Goal: Task Accomplishment & Management: Use online tool/utility

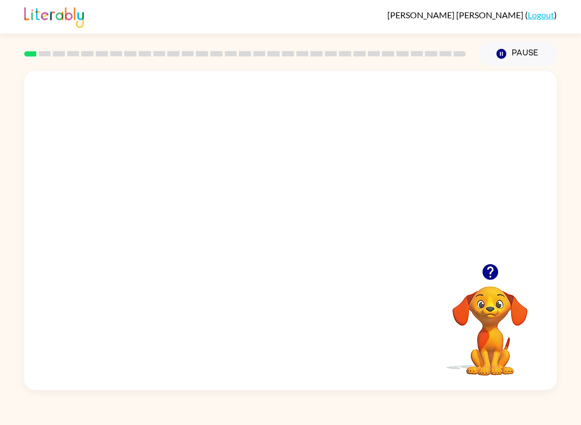
click at [250, 188] on video "Your browser must support playing .mp4 files to use Literably. Please try using…" at bounding box center [290, 167] width 532 height 192
click at [304, 260] on div at bounding box center [290, 230] width 532 height 319
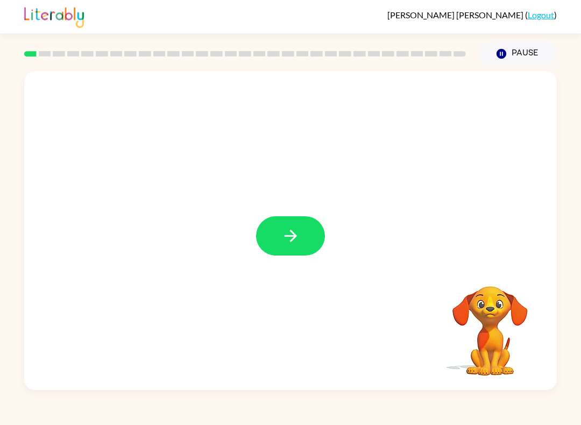
click at [309, 248] on button "button" at bounding box center [290, 235] width 69 height 39
click at [283, 252] on div at bounding box center [290, 167] width 532 height 192
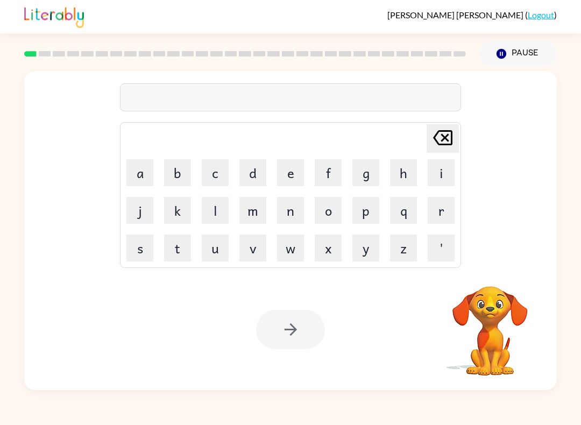
click at [467, 254] on div "[PERSON_NAME] last character input a b c d e f g h i j k l m n o p q r s t u v …" at bounding box center [290, 167] width 532 height 192
click at [466, 254] on div "[PERSON_NAME] last character input a b c d e f g h i j k l m n o p q r s t u v …" at bounding box center [290, 167] width 532 height 192
click at [492, 320] on video "Your browser must support playing .mp4 files to use Literably. Please try using…" at bounding box center [490, 323] width 108 height 108
click at [297, 208] on button "n" at bounding box center [290, 210] width 27 height 27
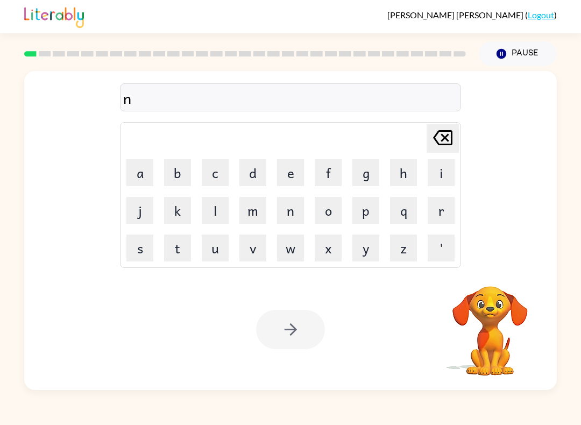
click at [165, 215] on button "k" at bounding box center [177, 210] width 27 height 27
click at [364, 197] on button "p" at bounding box center [365, 210] width 27 height 27
click at [444, 140] on icon at bounding box center [442, 137] width 19 height 15
click at [443, 140] on icon at bounding box center [442, 137] width 19 height 15
click at [442, 139] on icon "[PERSON_NAME] last character input" at bounding box center [443, 138] width 26 height 26
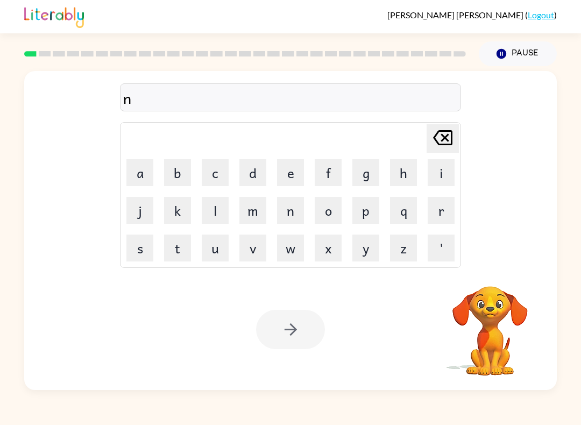
click at [442, 138] on icon "[PERSON_NAME] last character input" at bounding box center [443, 138] width 26 height 26
click at [446, 142] on icon "[PERSON_NAME] last character input" at bounding box center [443, 138] width 26 height 26
click at [516, 311] on video "Your browser must support playing .mp4 files to use Literably. Please try using…" at bounding box center [490, 323] width 108 height 108
click at [502, 292] on video "Your browser must support playing .mp4 files to use Literably. Please try using…" at bounding box center [490, 323] width 108 height 108
click at [481, 270] on video "Your browser must support playing .mp4 files to use Literably. Please try using…" at bounding box center [490, 323] width 108 height 108
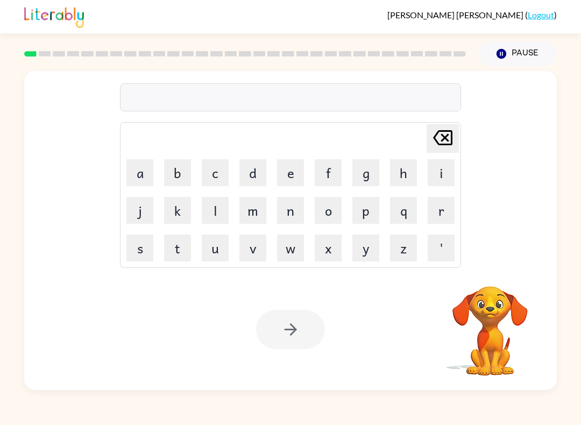
click at [511, 316] on video "Your browser must support playing .mp4 files to use Literably. Please try using…" at bounding box center [490, 323] width 108 height 108
click at [491, 358] on video "Your browser must support playing .mp4 files to use Literably. Please try using…" at bounding box center [490, 323] width 108 height 108
click at [497, 129] on div "[PERSON_NAME] last character input a b c d e f g h i j k l m n o p q r s t u v …" at bounding box center [290, 167] width 532 height 192
click at [63, 178] on div "[PERSON_NAME] last character input a b c d e f g h i j k l m n o p q r s t u v …" at bounding box center [290, 167] width 532 height 192
click at [435, 140] on icon at bounding box center [442, 137] width 19 height 15
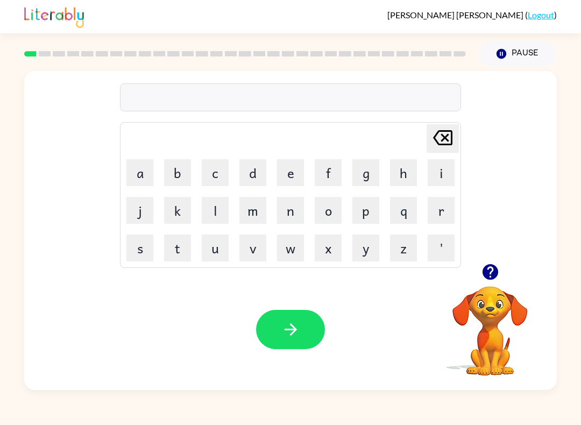
click at [374, 219] on button "p" at bounding box center [365, 210] width 27 height 27
click at [325, 217] on button "o" at bounding box center [327, 210] width 27 height 27
click at [560, 319] on div "po Delete Delete last character input a b c d e f g h i j k l m n o p q r s t u…" at bounding box center [290, 228] width 581 height 324
click at [288, 420] on div "[PERSON_NAME] ( Logout ) Pause Pause po Delete Delete last character input a b …" at bounding box center [290, 212] width 581 height 425
click at [435, 218] on button "r" at bounding box center [440, 210] width 27 height 27
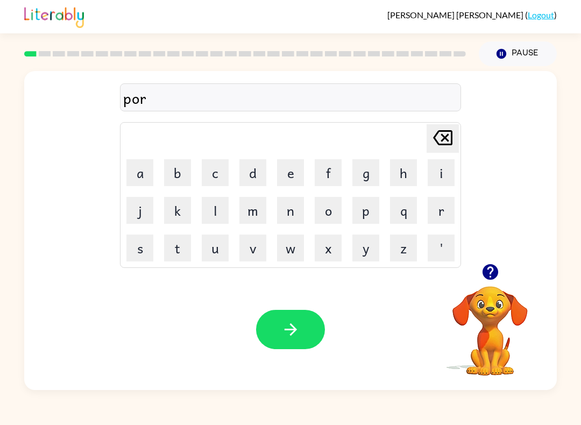
click at [499, 274] on button "button" at bounding box center [489, 271] width 27 height 27
click at [255, 180] on button "d" at bounding box center [252, 172] width 27 height 27
click at [287, 176] on button "e" at bounding box center [290, 172] width 27 height 27
click at [437, 219] on button "r" at bounding box center [440, 210] width 27 height 27
click at [295, 337] on icon "button" at bounding box center [290, 329] width 19 height 19
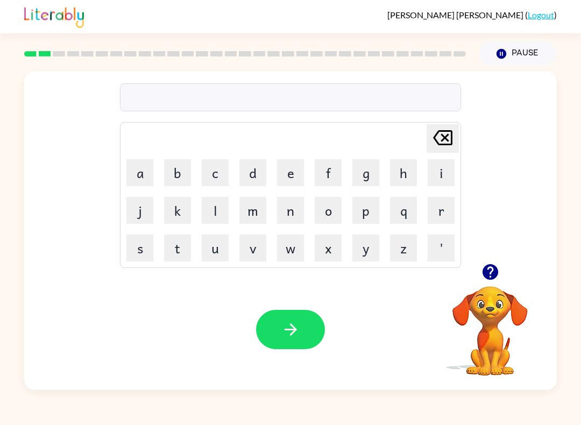
click at [453, 210] on button "r" at bounding box center [440, 210] width 27 height 27
click at [336, 202] on button "o" at bounding box center [327, 210] width 27 height 27
click at [217, 251] on button "u" at bounding box center [215, 247] width 27 height 27
click at [301, 215] on button "n" at bounding box center [290, 210] width 27 height 27
click at [258, 175] on button "d" at bounding box center [252, 172] width 27 height 27
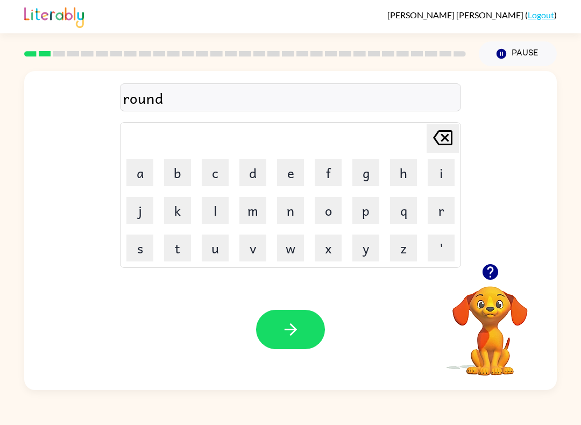
click at [303, 347] on button "button" at bounding box center [290, 329] width 69 height 39
click at [249, 209] on button "m" at bounding box center [252, 210] width 27 height 27
click at [150, 171] on button "a" at bounding box center [139, 172] width 27 height 27
click at [217, 170] on button "c" at bounding box center [215, 172] width 27 height 27
click at [396, 174] on button "h" at bounding box center [403, 172] width 27 height 27
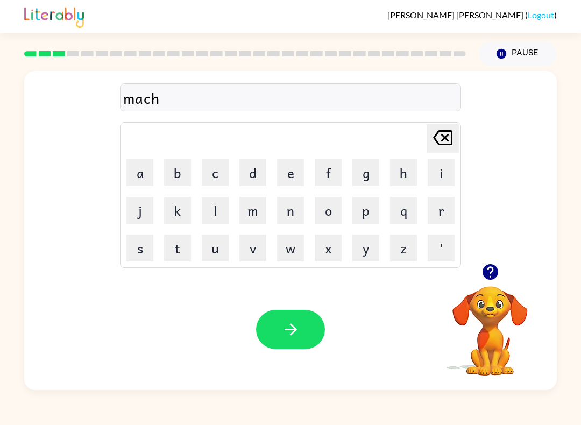
click at [433, 177] on button "i" at bounding box center [440, 172] width 27 height 27
click at [292, 217] on button "n" at bounding box center [290, 210] width 27 height 27
click at [290, 171] on button "e" at bounding box center [290, 172] width 27 height 27
click at [456, 142] on button "[PERSON_NAME] last character input" at bounding box center [442, 138] width 32 height 28
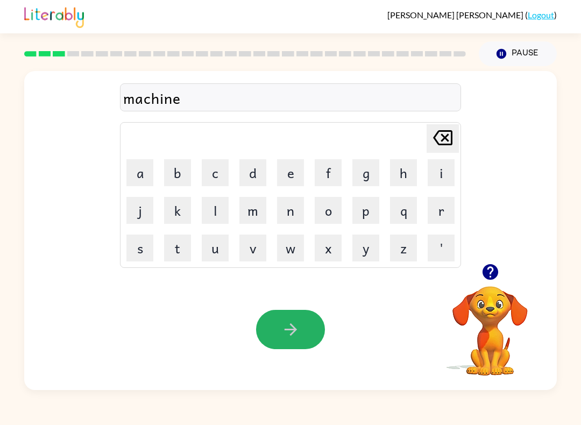
click at [307, 328] on button "button" at bounding box center [290, 329] width 69 height 39
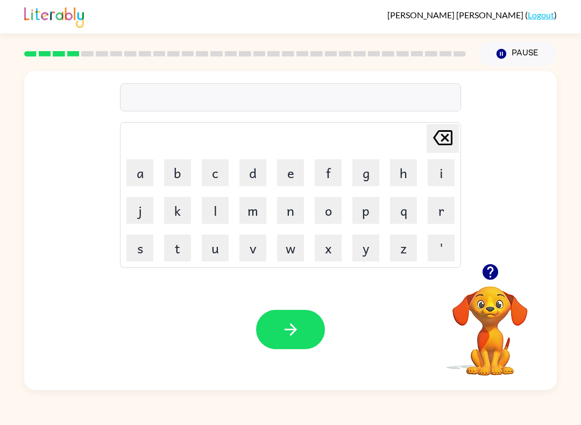
click at [376, 176] on button "g" at bounding box center [365, 172] width 27 height 27
click at [457, 126] on button "[PERSON_NAME] last character input" at bounding box center [442, 138] width 32 height 28
click at [456, 126] on button "[PERSON_NAME] last character input" at bounding box center [442, 138] width 32 height 28
click at [445, 152] on div "[PERSON_NAME] last character input" at bounding box center [443, 138] width 26 height 27
click at [407, 208] on button "q" at bounding box center [403, 210] width 27 height 27
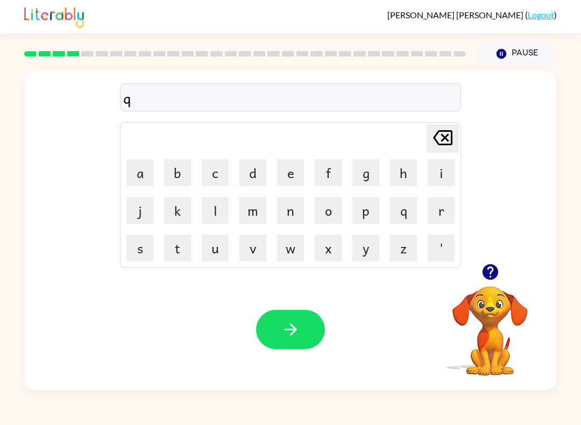
click at [391, 221] on button "q" at bounding box center [403, 210] width 27 height 27
click at [138, 108] on div "qq" at bounding box center [290, 98] width 334 height 23
click at [153, 99] on div "qq" at bounding box center [290, 98] width 334 height 23
click at [451, 130] on icon "[PERSON_NAME] last character input" at bounding box center [443, 138] width 26 height 26
click at [445, 134] on icon "[PERSON_NAME] last character input" at bounding box center [443, 138] width 26 height 26
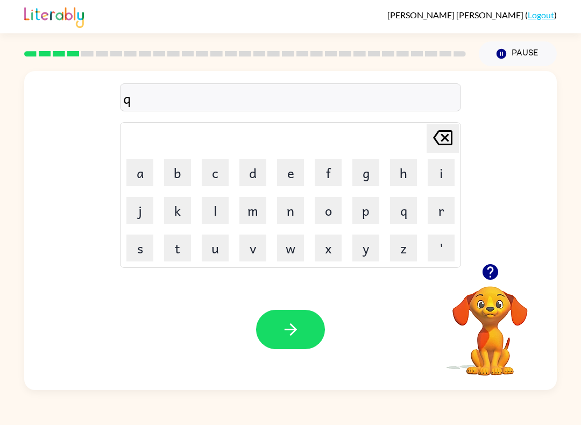
click at [445, 134] on icon "[PERSON_NAME] last character input" at bounding box center [443, 138] width 26 height 26
click at [469, 159] on div "[PERSON_NAME] last character input a b c d e f g h i j k l m n o p q r s t u v …" at bounding box center [290, 167] width 532 height 192
click at [505, 160] on div "[PERSON_NAME] last character input a b c d e f g h i j k l m n o p q r s t u v …" at bounding box center [290, 167] width 532 height 192
click at [467, 156] on div "[PERSON_NAME] last character input a b c d e f g h i j k l m n o p q r s t u v …" at bounding box center [290, 167] width 532 height 192
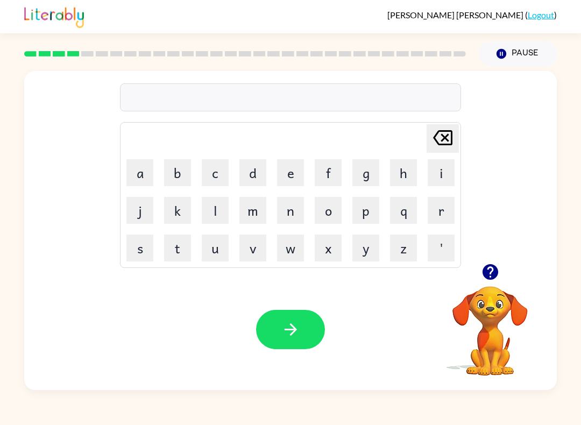
click at [577, 421] on div "[PERSON_NAME] ( Logout ) Pause Pause Delete Delete last character input a b c d…" at bounding box center [290, 212] width 581 height 425
click at [308, 340] on button "button" at bounding box center [290, 329] width 69 height 39
click at [498, 276] on icon "button" at bounding box center [490, 271] width 19 height 19
click at [181, 243] on button "t" at bounding box center [177, 247] width 27 height 27
click at [447, 211] on button "r" at bounding box center [440, 210] width 27 height 27
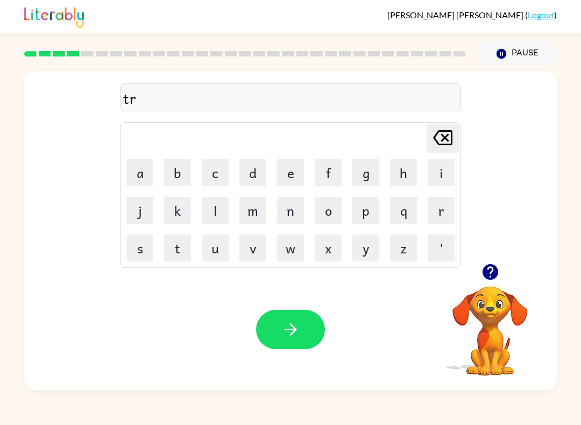
click at [151, 177] on button "a" at bounding box center [139, 172] width 27 height 27
click at [451, 168] on button "i" at bounding box center [440, 172] width 27 height 27
click at [295, 209] on button "n" at bounding box center [290, 210] width 27 height 27
click at [324, 330] on button "button" at bounding box center [290, 329] width 69 height 39
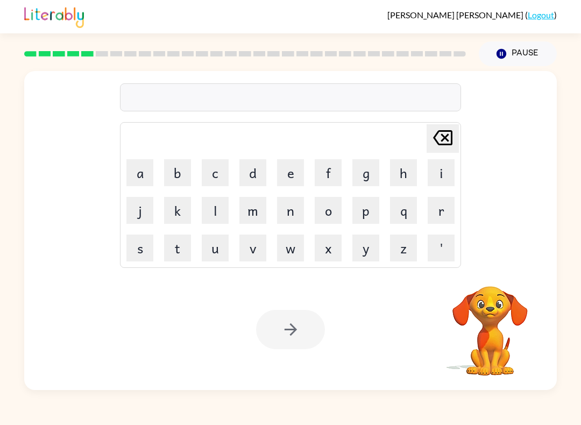
click at [258, 170] on button "d" at bounding box center [252, 172] width 27 height 27
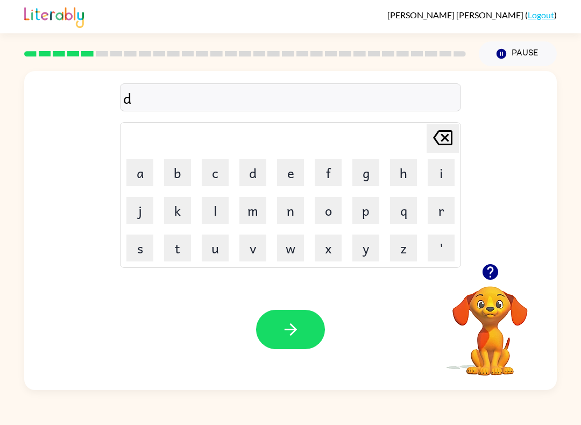
click at [444, 170] on button "i" at bounding box center [440, 172] width 27 height 27
click at [337, 169] on button "f" at bounding box center [327, 172] width 27 height 27
click at [296, 168] on button "e" at bounding box center [290, 172] width 27 height 27
click at [484, 56] on button "Pause Pause" at bounding box center [517, 53] width 78 height 25
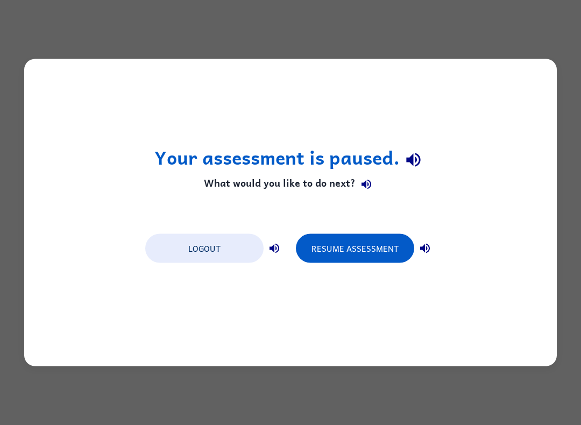
click at [541, 45] on div "Your assessment is paused. What would you like to do next? Logout Resume Assess…" at bounding box center [290, 212] width 581 height 425
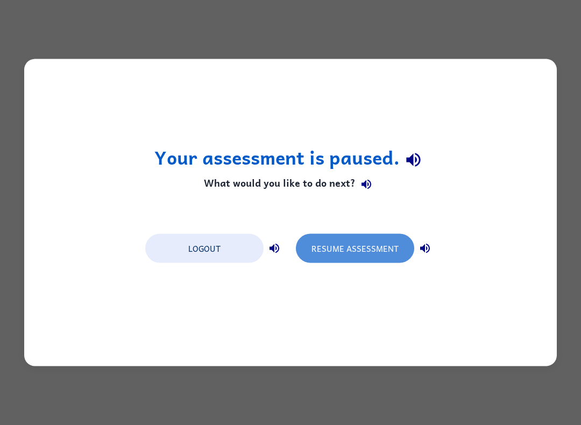
click at [385, 240] on button "Resume Assessment" at bounding box center [355, 248] width 118 height 29
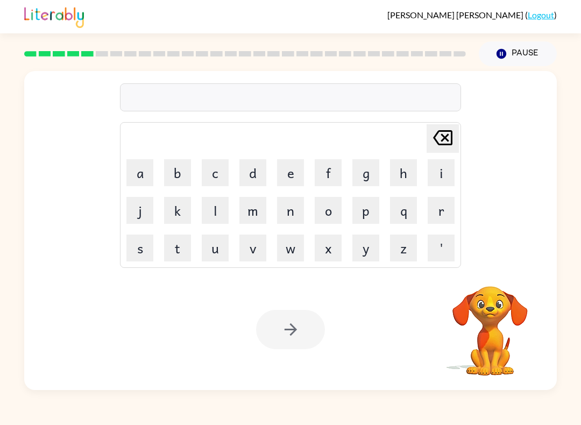
click at [243, 169] on button "d" at bounding box center [252, 172] width 27 height 27
click at [293, 162] on button "e" at bounding box center [290, 172] width 27 height 27
click at [332, 173] on button "f" at bounding box center [327, 172] width 27 height 27
click at [295, 167] on button "e" at bounding box center [290, 172] width 27 height 27
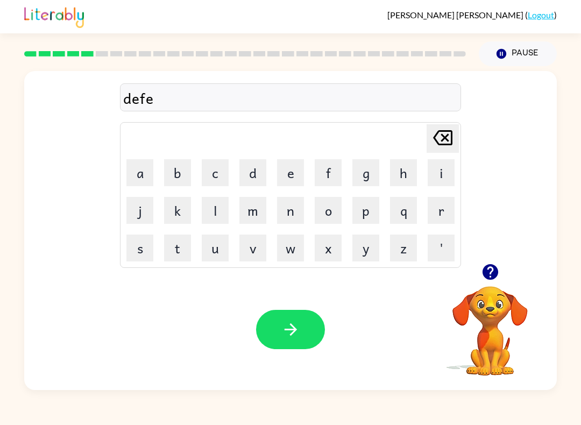
click at [301, 213] on button "n" at bounding box center [290, 210] width 27 height 27
click at [144, 245] on button "s" at bounding box center [139, 247] width 27 height 27
click at [438, 167] on button "i" at bounding box center [440, 172] width 27 height 27
click at [261, 247] on button "v" at bounding box center [252, 247] width 27 height 27
click at [295, 175] on button "e" at bounding box center [290, 172] width 27 height 27
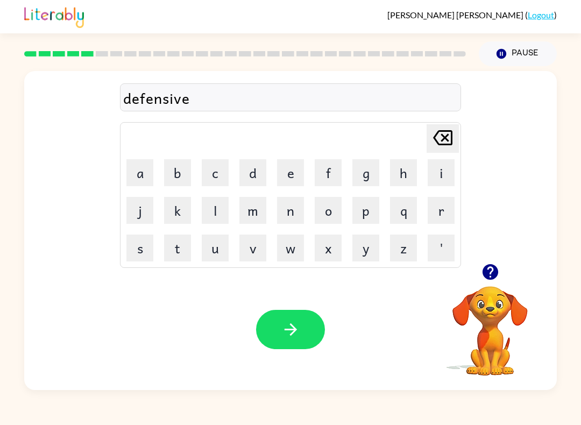
click at [323, 327] on button "button" at bounding box center [290, 329] width 69 height 39
click at [252, 254] on button "v" at bounding box center [252, 247] width 27 height 27
click at [133, 174] on button "a" at bounding box center [139, 172] width 27 height 27
click at [211, 180] on button "c" at bounding box center [215, 172] width 27 height 27
click at [126, 212] on button "j" at bounding box center [139, 210] width 27 height 27
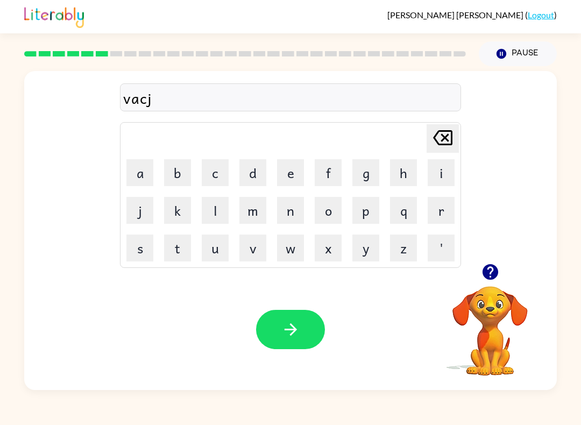
click at [452, 137] on icon at bounding box center [442, 137] width 19 height 15
click at [129, 184] on button "a" at bounding box center [139, 172] width 27 height 27
click at [85, 361] on div "Your browser must support playing .mp4 files to use Literably. Please try using…" at bounding box center [290, 329] width 532 height 121
click at [189, 253] on button "t" at bounding box center [177, 247] width 27 height 27
click at [425, 168] on td "i" at bounding box center [441, 172] width 37 height 37
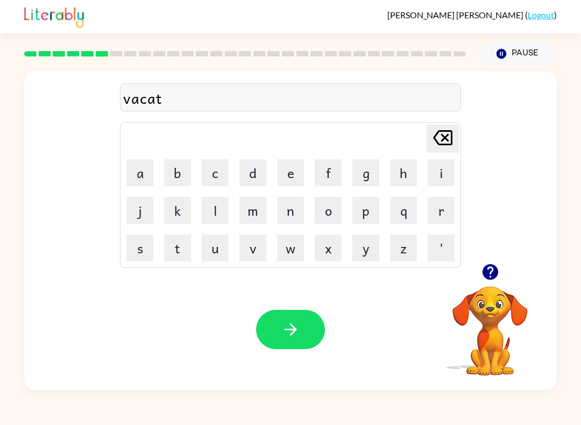
click at [447, 168] on button "i" at bounding box center [440, 172] width 27 height 27
click at [329, 216] on button "o" at bounding box center [327, 210] width 27 height 27
click at [329, 215] on button "o" at bounding box center [327, 210] width 27 height 27
click at [444, 148] on icon "[PERSON_NAME] last character input" at bounding box center [443, 138] width 26 height 26
click at [293, 206] on button "n" at bounding box center [290, 210] width 27 height 27
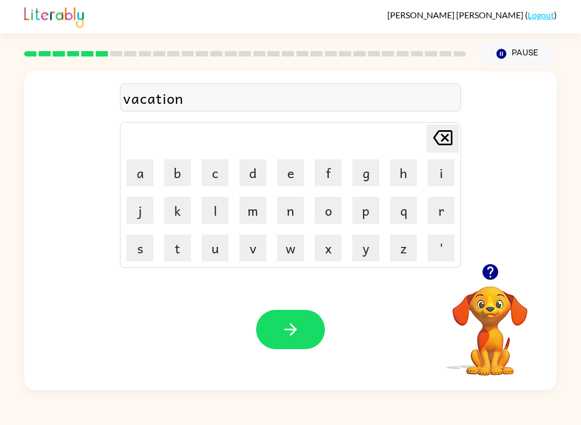
click at [292, 206] on button "n" at bounding box center [290, 210] width 27 height 27
click at [308, 324] on button "button" at bounding box center [290, 329] width 69 height 39
click at [491, 17] on span "[PERSON_NAME]" at bounding box center [456, 15] width 138 height 10
click at [325, 203] on button "o" at bounding box center [327, 210] width 27 height 27
click at [451, 138] on icon at bounding box center [442, 137] width 19 height 15
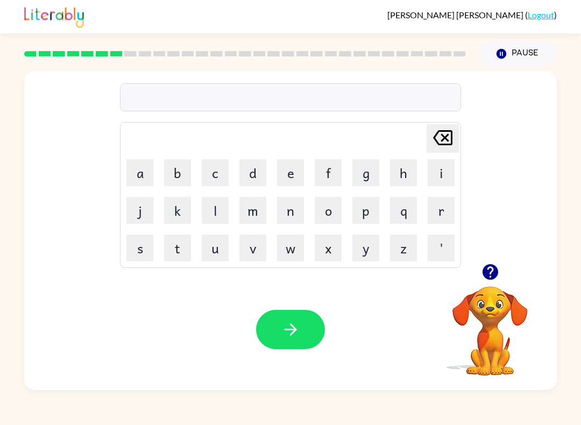
click at [370, 204] on button "p" at bounding box center [365, 210] width 27 height 27
click at [330, 205] on button "o" at bounding box center [327, 210] width 27 height 27
click at [246, 173] on button "d" at bounding box center [252, 172] width 27 height 27
click at [211, 213] on button "l" at bounding box center [215, 210] width 27 height 27
click at [305, 156] on td "e" at bounding box center [290, 172] width 37 height 37
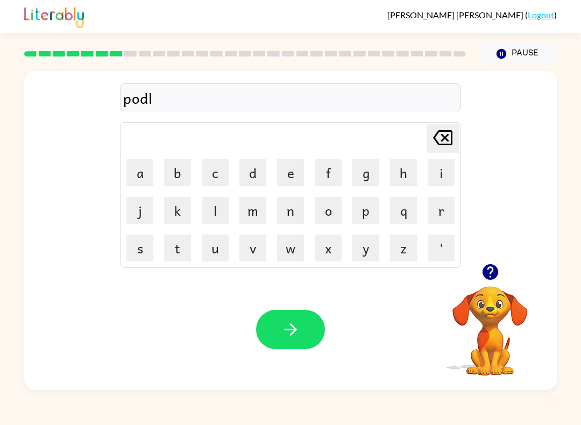
click at [287, 169] on button "e" at bounding box center [290, 172] width 27 height 27
click at [277, 336] on button "button" at bounding box center [290, 329] width 69 height 39
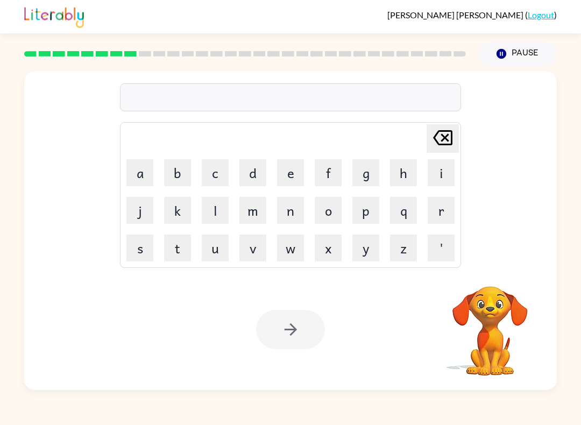
click at [571, 259] on div "[PERSON_NAME] last character input a b c d e f g h i j k l m n o p q r s t u v …" at bounding box center [290, 228] width 581 height 324
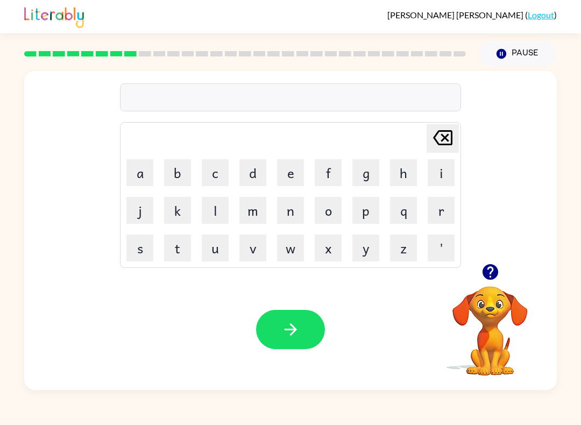
click at [258, 197] on button "m" at bounding box center [252, 210] width 27 height 27
click at [444, 161] on button "i" at bounding box center [440, 172] width 27 height 27
click at [440, 212] on button "r" at bounding box center [440, 210] width 27 height 27
click at [121, 176] on td "a" at bounding box center [139, 172] width 37 height 37
click at [152, 162] on button "a" at bounding box center [139, 172] width 27 height 27
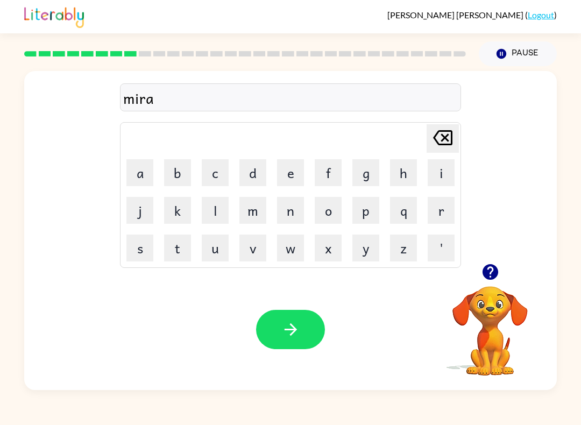
click at [209, 164] on button "c" at bounding box center [215, 172] width 27 height 27
click at [219, 212] on button "l" at bounding box center [215, 210] width 27 height 27
click at [255, 166] on button "d" at bounding box center [252, 172] width 27 height 27
click at [447, 138] on icon "[PERSON_NAME] last character input" at bounding box center [443, 138] width 26 height 26
click at [277, 170] on button "e" at bounding box center [290, 172] width 27 height 27
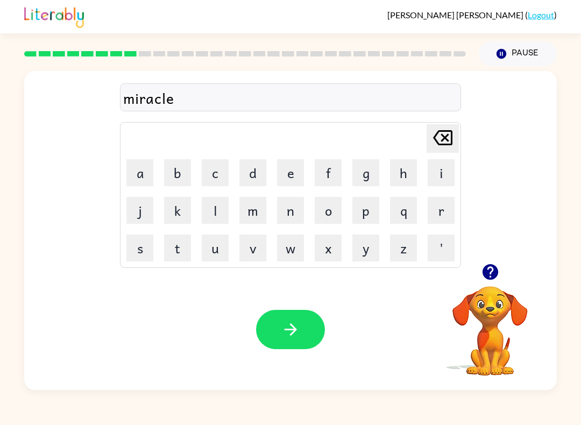
click at [252, 320] on div "Your browser must support playing .mp4 files to use Literably. Please try using…" at bounding box center [290, 329] width 532 height 121
click at [277, 321] on button "button" at bounding box center [290, 329] width 69 height 39
click at [242, 212] on button "m" at bounding box center [252, 210] width 27 height 27
click at [448, 171] on button "i" at bounding box center [440, 172] width 27 height 27
click at [258, 180] on button "d" at bounding box center [252, 172] width 27 height 27
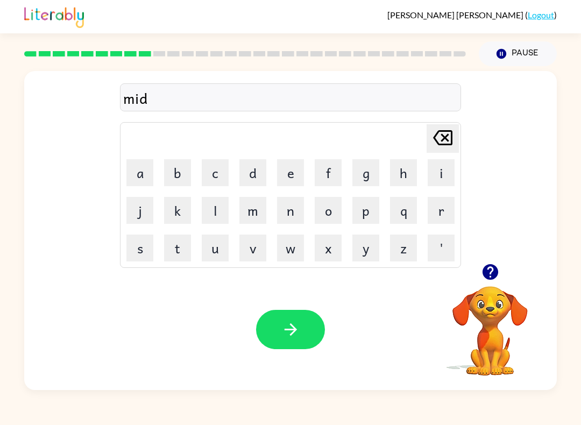
click at [252, 208] on button "m" at bounding box center [252, 210] width 27 height 27
click at [314, 212] on button "o" at bounding box center [327, 210] width 27 height 27
click at [438, 207] on button "r" at bounding box center [440, 210] width 27 height 27
click at [277, 209] on button "n" at bounding box center [290, 210] width 27 height 27
click at [437, 176] on button "i" at bounding box center [440, 172] width 27 height 27
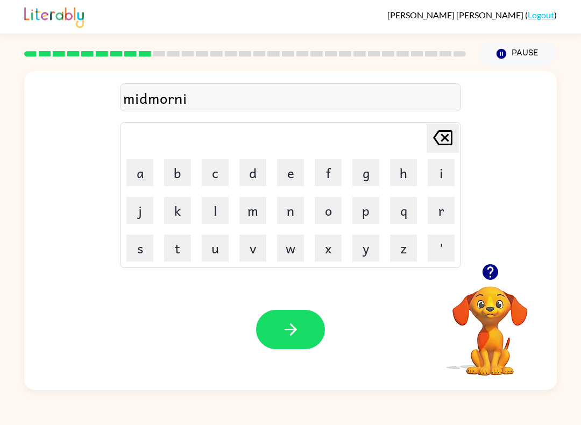
click at [284, 213] on button "n" at bounding box center [290, 210] width 27 height 27
click at [354, 173] on button "g" at bounding box center [365, 172] width 27 height 27
click at [289, 341] on button "button" at bounding box center [290, 329] width 69 height 39
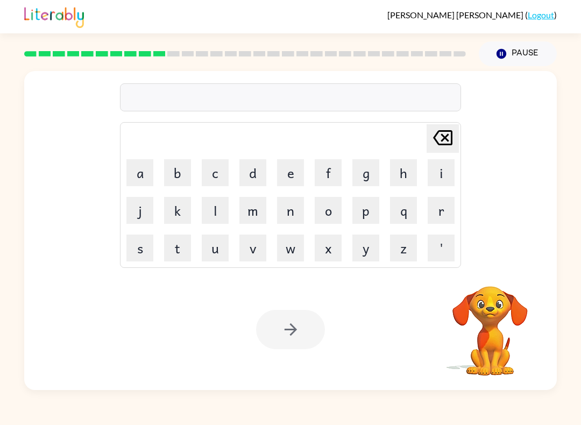
click at [29, 55] on rect at bounding box center [30, 53] width 12 height 5
click at [39, 50] on div at bounding box center [245, 54] width 454 height 38
click at [61, 52] on rect at bounding box center [59, 53] width 12 height 5
click at [51, 49] on div at bounding box center [245, 54] width 454 height 38
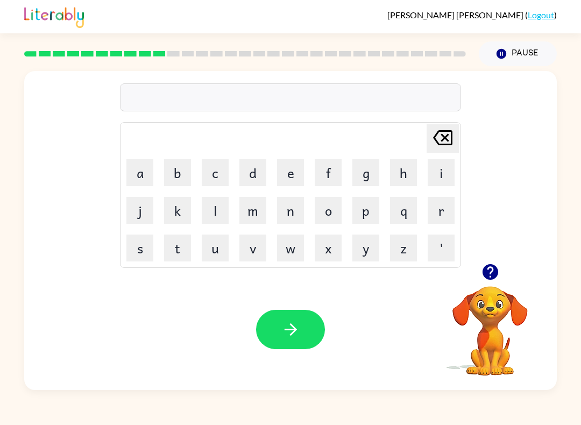
click at [486, 281] on icon "button" at bounding box center [490, 271] width 19 height 19
click at [246, 180] on button "d" at bounding box center [252, 172] width 27 height 27
click at [433, 179] on button "i" at bounding box center [440, 172] width 27 height 27
click at [491, 266] on icon "button" at bounding box center [490, 272] width 16 height 16
click at [134, 261] on button "s" at bounding box center [139, 247] width 27 height 27
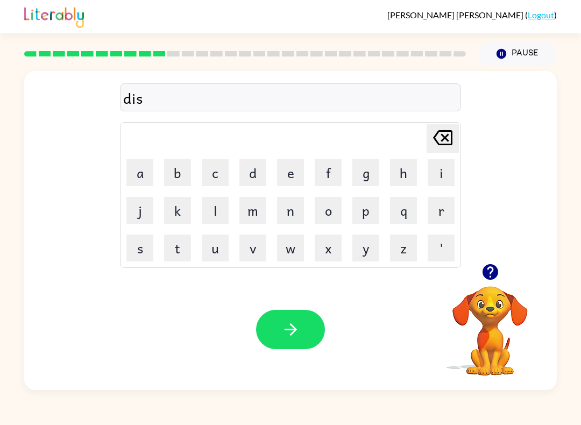
click at [176, 249] on button "t" at bounding box center [177, 247] width 27 height 27
click at [447, 216] on button "r" at bounding box center [440, 210] width 27 height 27
click at [137, 171] on button "a" at bounding box center [139, 172] width 27 height 27
click at [127, 247] on button "s" at bounding box center [139, 247] width 27 height 27
click at [180, 252] on button "t" at bounding box center [177, 247] width 27 height 27
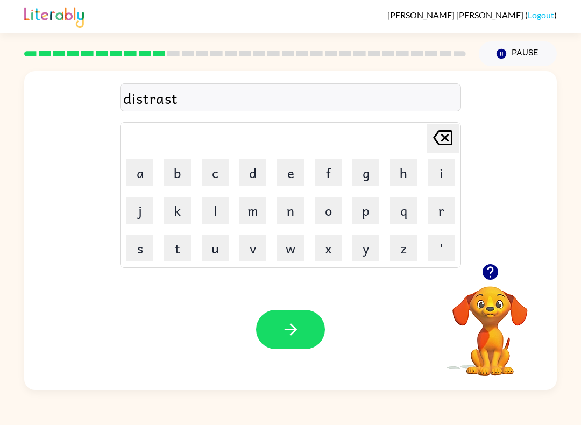
click at [291, 332] on icon "button" at bounding box center [290, 329] width 19 height 19
click at [447, 210] on button "r" at bounding box center [440, 210] width 27 height 27
click at [340, 209] on button "o" at bounding box center [327, 210] width 27 height 27
click at [247, 170] on button "d" at bounding box center [252, 172] width 27 height 27
click at [292, 166] on button "e" at bounding box center [290, 172] width 27 height 27
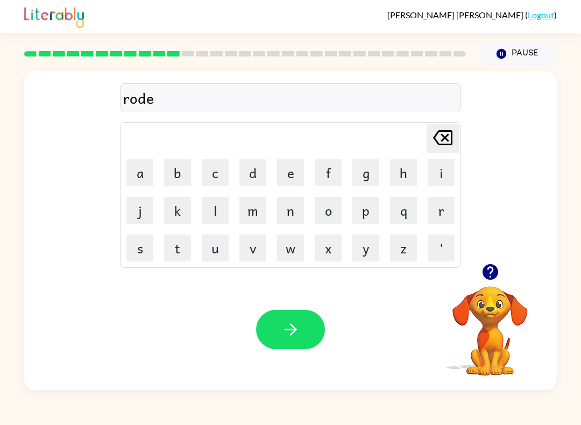
click at [315, 332] on button "button" at bounding box center [290, 329] width 69 height 39
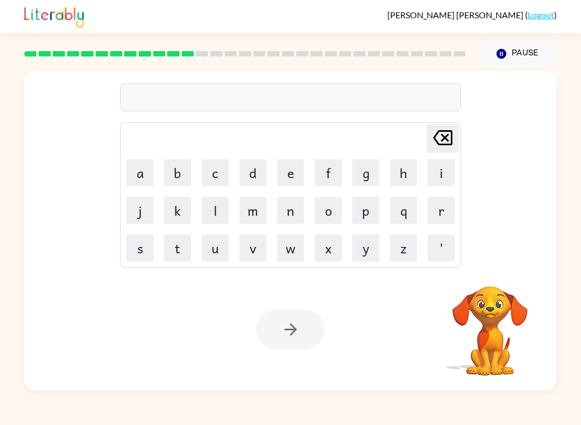
click at [335, 206] on button "o" at bounding box center [327, 210] width 27 height 27
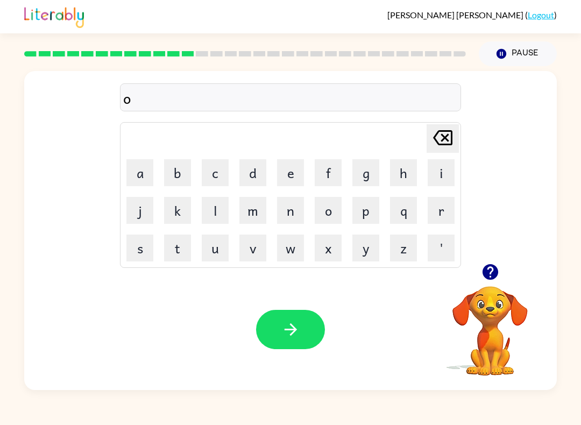
click at [185, 166] on button "b" at bounding box center [177, 172] width 27 height 27
click at [370, 170] on button "g" at bounding box center [365, 172] width 27 height 27
click at [447, 211] on button "r" at bounding box center [440, 210] width 27 height 27
click at [131, 169] on button "a" at bounding box center [139, 172] width 27 height 27
click at [248, 182] on button "d" at bounding box center [252, 172] width 27 height 27
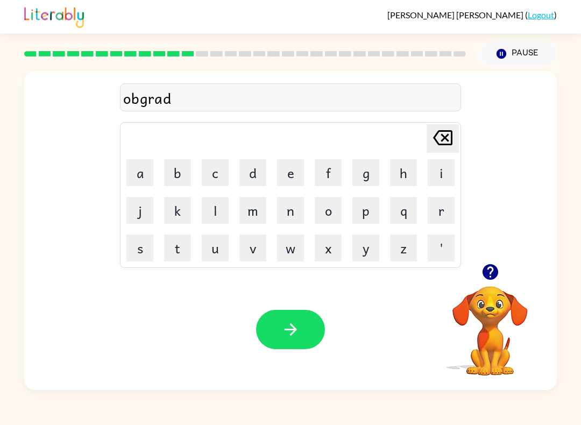
click at [277, 169] on button "e" at bounding box center [290, 172] width 27 height 27
click at [281, 348] on button "button" at bounding box center [290, 329] width 69 height 39
click at [488, 278] on icon "button" at bounding box center [490, 272] width 16 height 16
click at [264, 207] on button "m" at bounding box center [252, 210] width 27 height 27
click at [137, 175] on button "a" at bounding box center [139, 172] width 27 height 27
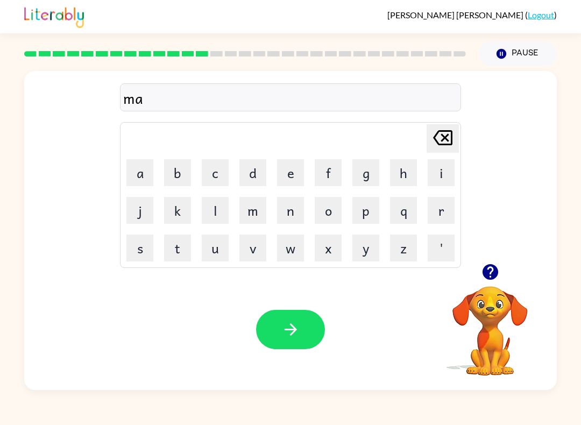
click at [256, 160] on button "d" at bounding box center [252, 172] width 27 height 27
click at [292, 210] on button "n" at bounding box center [290, 210] width 27 height 27
click at [289, 171] on button "e" at bounding box center [290, 172] width 27 height 27
click at [137, 252] on button "s" at bounding box center [139, 247] width 27 height 27
click at [283, 346] on button "button" at bounding box center [290, 329] width 69 height 39
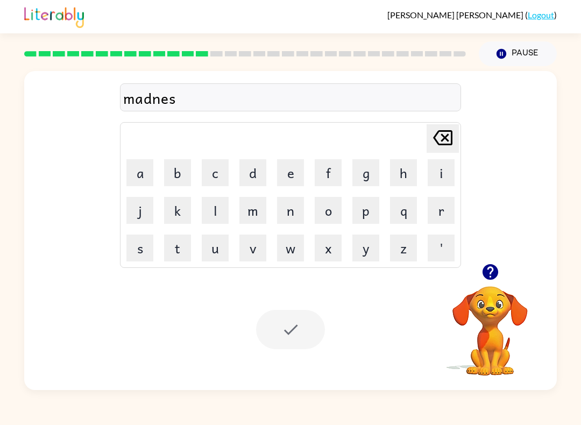
click at [165, 224] on td "k" at bounding box center [177, 210] width 37 height 37
click at [141, 251] on button "s" at bounding box center [139, 247] width 27 height 27
click at [447, 132] on icon "[PERSON_NAME] last character input" at bounding box center [443, 138] width 26 height 26
click at [446, 132] on icon at bounding box center [442, 137] width 19 height 15
click at [173, 171] on button "b" at bounding box center [177, 172] width 27 height 27
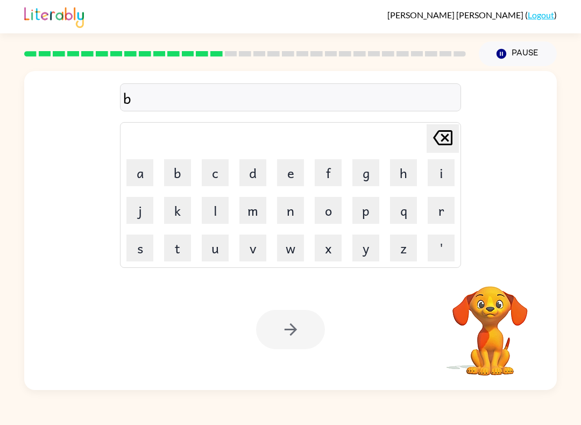
click at [333, 206] on button "o" at bounding box center [327, 210] width 27 height 27
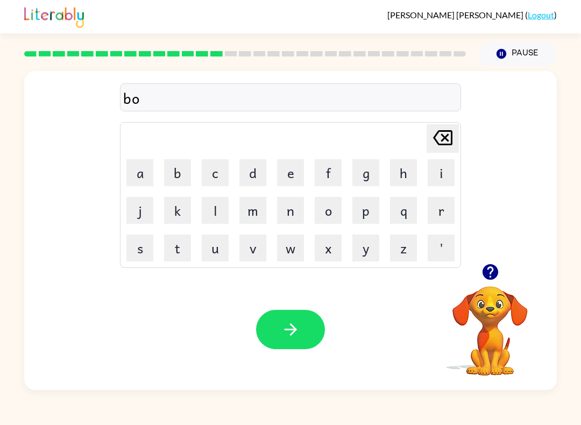
click at [294, 212] on button "n" at bounding box center [290, 210] width 27 height 27
click at [490, 270] on icon "button" at bounding box center [490, 272] width 16 height 16
click at [288, 165] on button "e" at bounding box center [290, 172] width 27 height 27
click at [132, 235] on button "s" at bounding box center [139, 247] width 27 height 27
click at [278, 337] on button "button" at bounding box center [290, 329] width 69 height 39
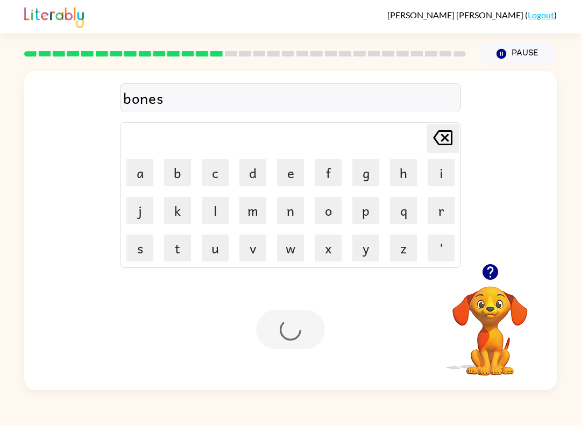
click at [277, 336] on div at bounding box center [290, 329] width 69 height 39
click at [291, 342] on div at bounding box center [290, 329] width 69 height 39
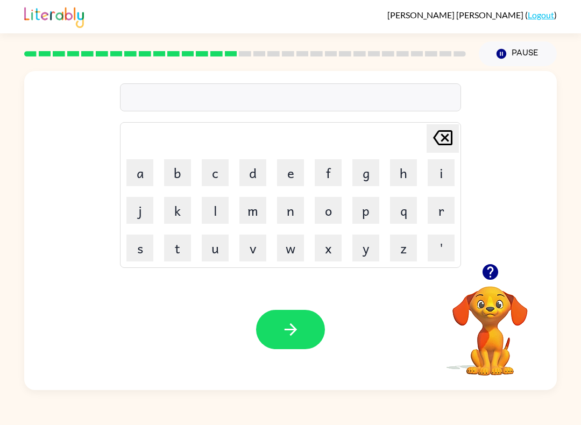
click at [137, 248] on button "s" at bounding box center [139, 247] width 27 height 27
click at [289, 250] on button "w" at bounding box center [290, 247] width 27 height 27
click at [340, 209] on button "o" at bounding box center [327, 210] width 27 height 27
click at [442, 217] on button "r" at bounding box center [440, 210] width 27 height 27
click at [247, 215] on button "m" at bounding box center [252, 210] width 27 height 27
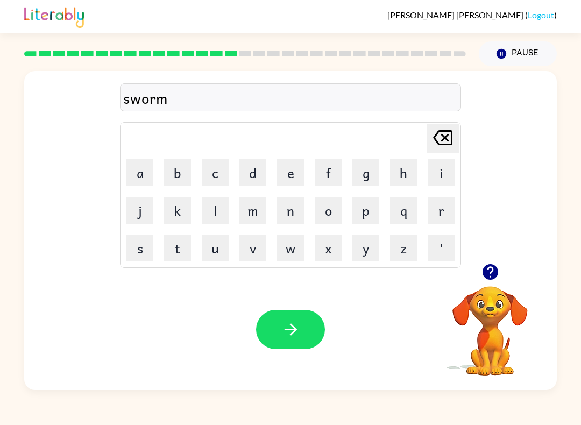
click at [306, 311] on button "button" at bounding box center [290, 329] width 69 height 39
click at [319, 321] on div at bounding box center [290, 329] width 69 height 39
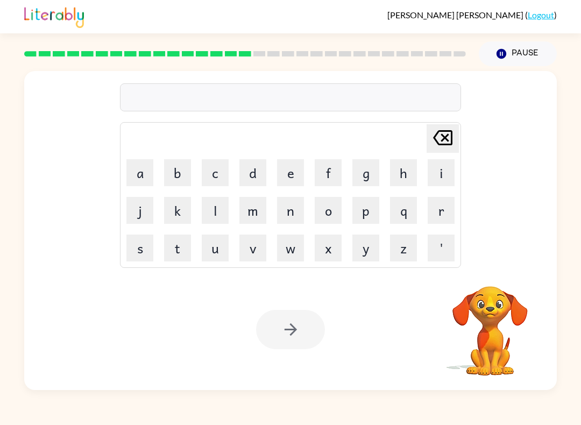
click at [139, 177] on button "a" at bounding box center [139, 172] width 27 height 27
click at [445, 134] on icon "[PERSON_NAME] last character input" at bounding box center [443, 138] width 26 height 26
click at [444, 134] on icon "[PERSON_NAME] last character input" at bounding box center [443, 138] width 26 height 26
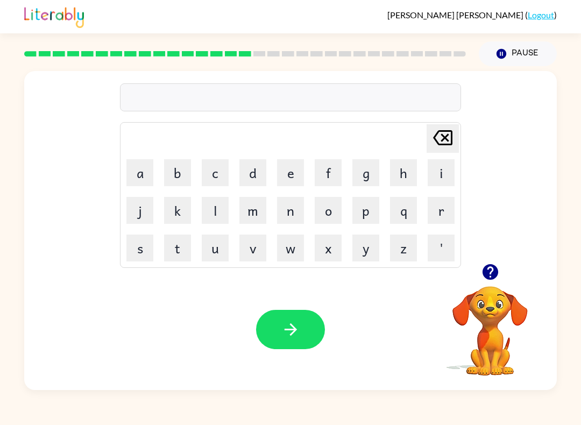
click at [444, 138] on icon at bounding box center [442, 137] width 19 height 15
click at [442, 212] on button "r" at bounding box center [440, 210] width 27 height 27
click at [152, 179] on button "a" at bounding box center [139, 172] width 27 height 27
click at [260, 206] on button "m" at bounding box center [252, 210] width 27 height 27
click at [314, 308] on div "Your browser must support playing .mp4 files to use Literably. Please try using…" at bounding box center [290, 329] width 532 height 121
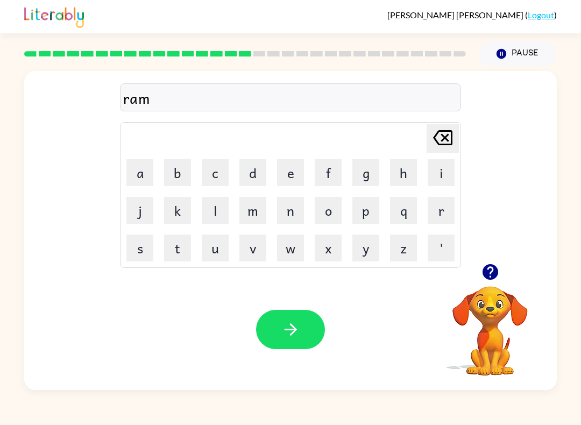
click at [312, 331] on button "button" at bounding box center [290, 329] width 69 height 39
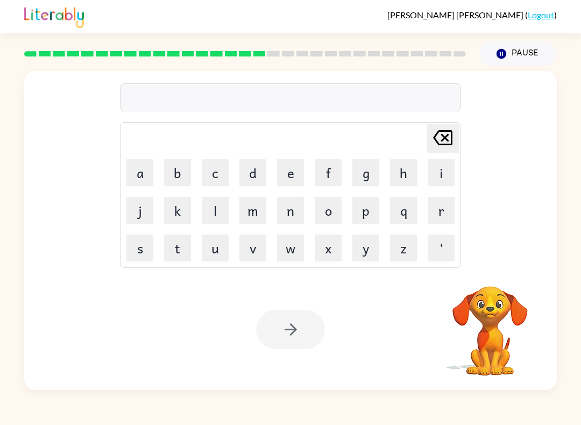
click at [176, 165] on button "b" at bounding box center [177, 172] width 27 height 27
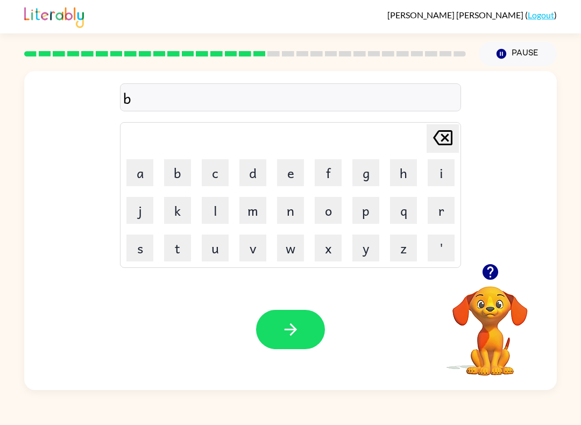
click at [439, 208] on button "r" at bounding box center [440, 210] width 27 height 27
click at [437, 176] on button "i" at bounding box center [440, 172] width 27 height 27
click at [254, 210] on button "m" at bounding box center [252, 210] width 27 height 27
click at [446, 173] on button "i" at bounding box center [440, 172] width 27 height 27
click at [289, 212] on button "n" at bounding box center [290, 210] width 27 height 27
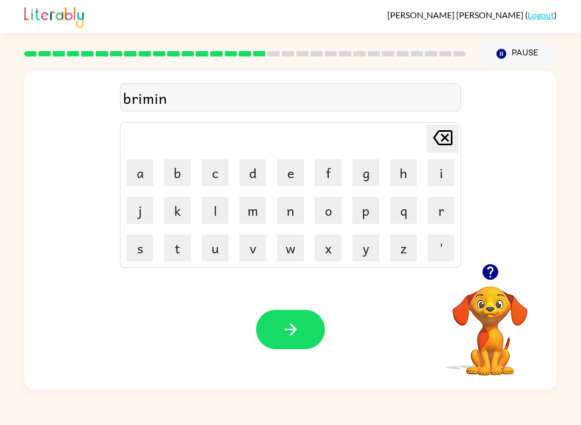
click at [374, 180] on button "g" at bounding box center [365, 172] width 27 height 27
click at [278, 311] on button "button" at bounding box center [290, 329] width 69 height 39
click at [72, 421] on div "[PERSON_NAME] ( Logout ) Pause Pause briming Delete Delete last character input…" at bounding box center [290, 212] width 581 height 425
click at [499, 271] on button "button" at bounding box center [489, 271] width 27 height 27
click at [444, 206] on button "r" at bounding box center [440, 210] width 27 height 27
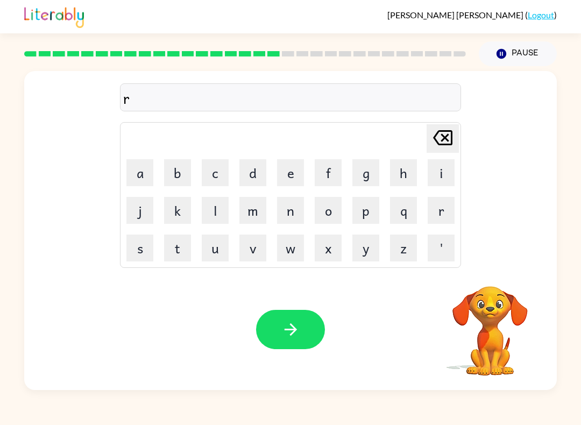
click at [291, 173] on button "e" at bounding box center [290, 172] width 27 height 27
click at [127, 260] on button "s" at bounding box center [139, 247] width 27 height 27
click at [219, 180] on button "c" at bounding box center [215, 172] width 27 height 27
click at [438, 169] on button "i" at bounding box center [440, 172] width 27 height 27
click at [148, 245] on button "s" at bounding box center [139, 247] width 27 height 27
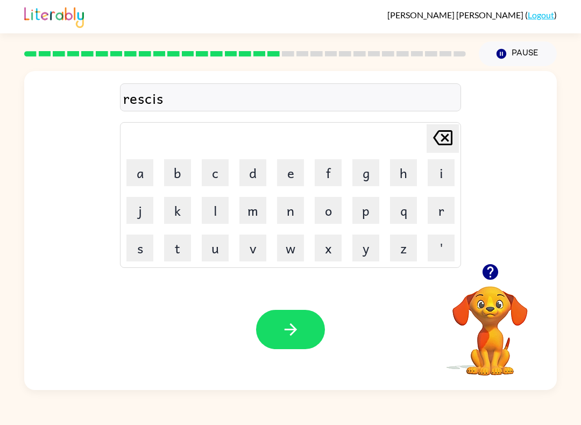
click at [337, 164] on button "f" at bounding box center [327, 172] width 27 height 27
click at [458, 144] on button "[PERSON_NAME] last character input" at bounding box center [442, 138] width 32 height 28
click at [360, 221] on button "p" at bounding box center [365, 210] width 27 height 27
click at [442, 141] on icon at bounding box center [442, 137] width 19 height 15
click at [291, 327] on icon "button" at bounding box center [290, 329] width 19 height 19
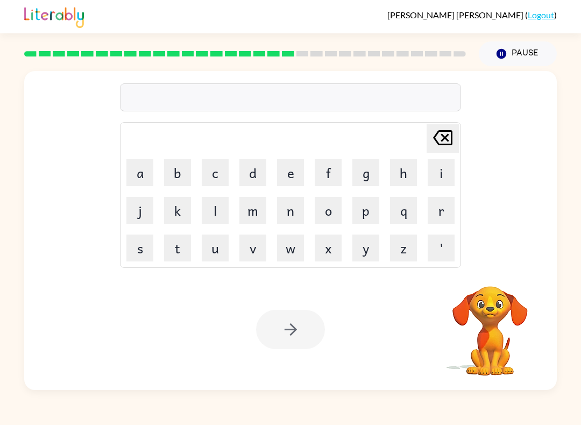
click at [133, 177] on button "a" at bounding box center [139, 172] width 27 height 27
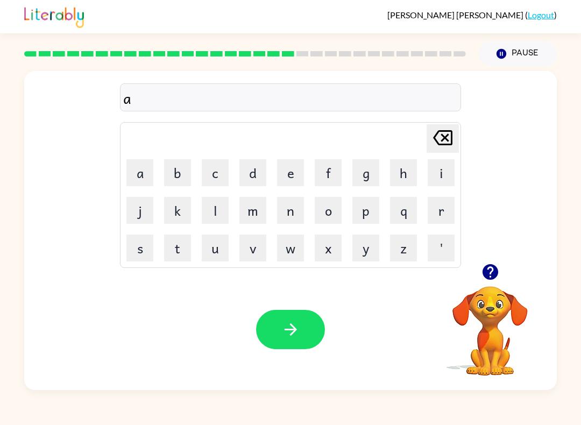
click at [446, 214] on button "r" at bounding box center [440, 210] width 27 height 27
click at [175, 248] on button "t" at bounding box center [177, 247] width 27 height 27
click at [299, 248] on button "w" at bounding box center [290, 247] width 27 height 27
click at [151, 176] on button "a" at bounding box center [139, 172] width 27 height 27
click at [496, 270] on icon "button" at bounding box center [490, 272] width 16 height 16
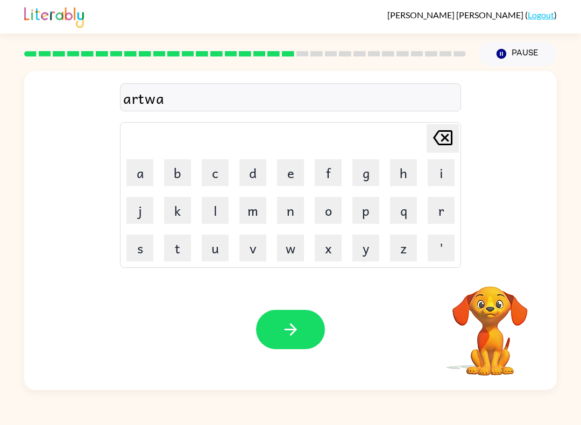
click at [364, 247] on button "y" at bounding box center [365, 247] width 27 height 27
click at [297, 330] on icon "button" at bounding box center [290, 329] width 19 height 19
click at [335, 180] on button "f" at bounding box center [327, 172] width 27 height 27
click at [330, 208] on button "o" at bounding box center [327, 210] width 27 height 27
click at [216, 206] on button "l" at bounding box center [215, 210] width 27 height 27
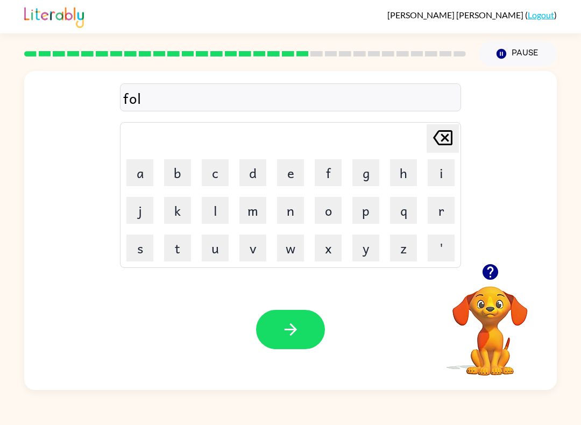
click at [337, 205] on button "o" at bounding box center [327, 210] width 27 height 27
click at [295, 238] on button "w" at bounding box center [290, 247] width 27 height 27
click at [253, 173] on button "d" at bounding box center [252, 172] width 27 height 27
click at [282, 324] on icon "button" at bounding box center [290, 329] width 19 height 19
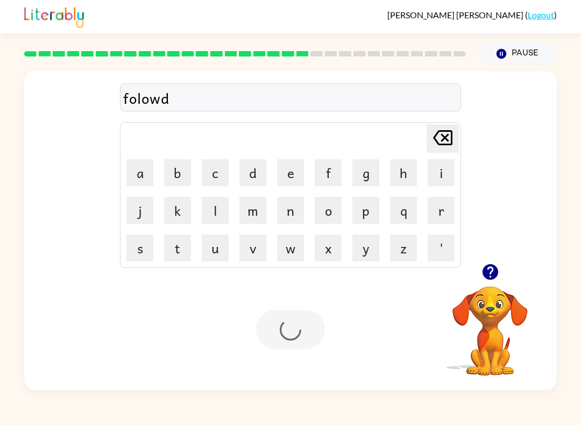
click at [277, 325] on div at bounding box center [290, 329] width 69 height 39
click at [145, 235] on button "s" at bounding box center [139, 247] width 27 height 27
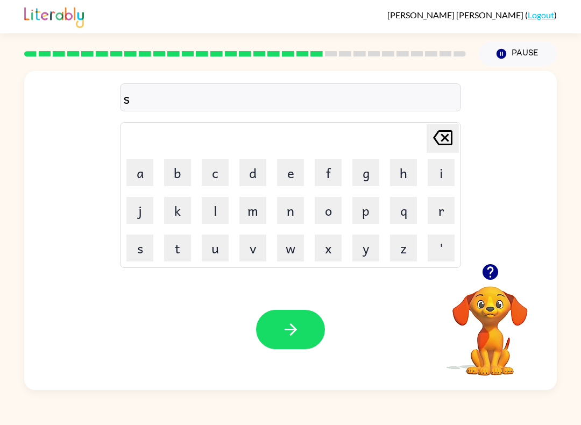
click at [298, 211] on button "n" at bounding box center [290, 210] width 27 height 27
click at [185, 248] on button "t" at bounding box center [177, 247] width 27 height 27
click at [441, 173] on button "i" at bounding box center [440, 172] width 27 height 27
click at [362, 210] on button "p" at bounding box center [365, 210] width 27 height 27
click at [432, 170] on button "i" at bounding box center [440, 172] width 27 height 27
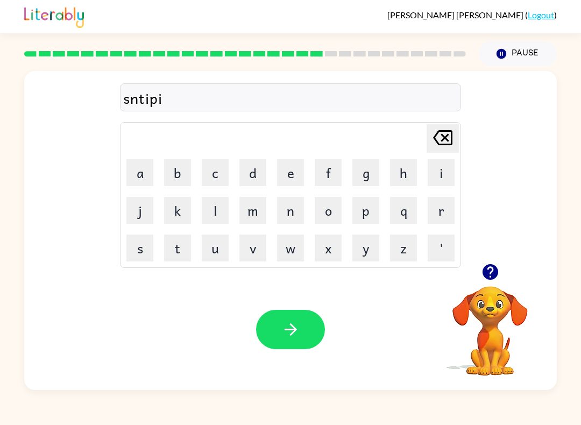
click at [181, 242] on button "t" at bounding box center [177, 247] width 27 height 27
click at [290, 173] on button "e" at bounding box center [290, 172] width 27 height 27
click at [280, 339] on button "button" at bounding box center [290, 329] width 69 height 39
click at [490, 275] on icon "button" at bounding box center [490, 272] width 16 height 16
click at [258, 173] on button "d" at bounding box center [252, 172] width 27 height 27
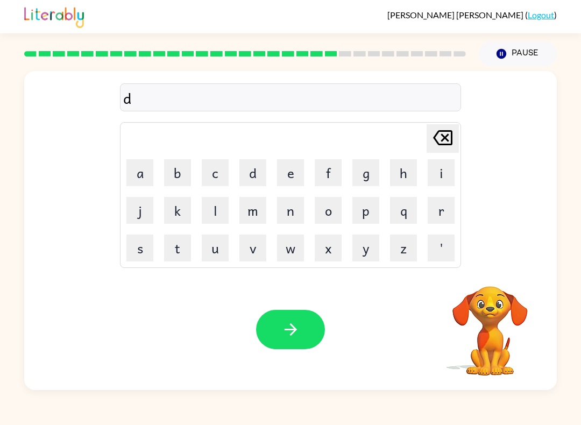
click at [450, 142] on icon "[PERSON_NAME] last character input" at bounding box center [443, 138] width 26 height 26
click at [449, 142] on icon "[PERSON_NAME] last character input" at bounding box center [443, 138] width 26 height 26
click at [452, 133] on icon at bounding box center [442, 137] width 19 height 15
click at [147, 243] on button "s" at bounding box center [139, 247] width 27 height 27
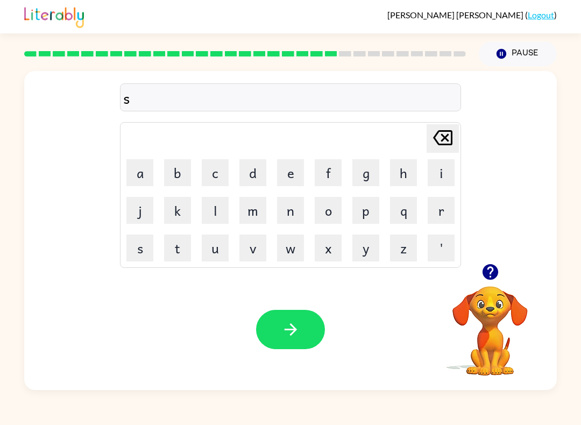
click at [214, 251] on button "u" at bounding box center [215, 247] width 27 height 27
click at [142, 241] on button "s" at bounding box center [139, 247] width 27 height 27
click at [183, 241] on button "t" at bounding box center [177, 247] width 27 height 27
click at [145, 168] on button "a" at bounding box center [139, 172] width 27 height 27
click at [451, 175] on button "i" at bounding box center [440, 172] width 27 height 27
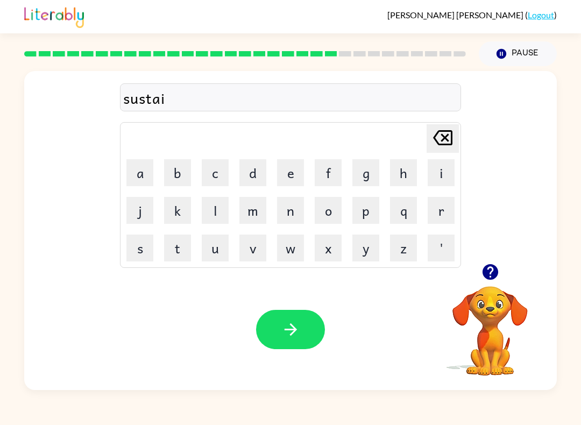
click at [291, 219] on button "n" at bounding box center [290, 210] width 27 height 27
click at [304, 345] on button "button" at bounding box center [290, 329] width 69 height 39
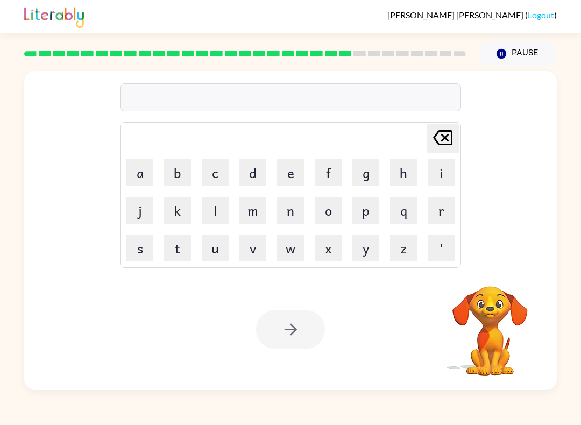
click at [339, 169] on button "f" at bounding box center [327, 172] width 27 height 27
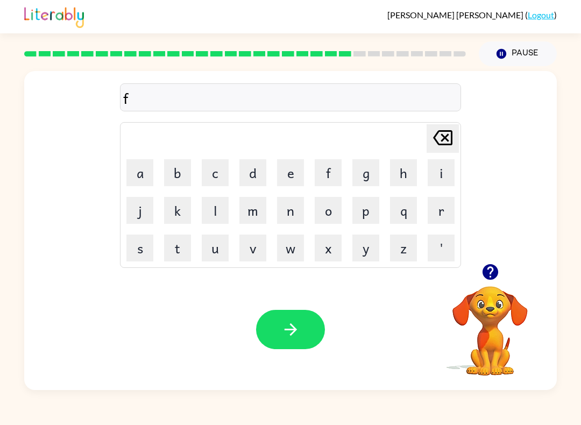
click at [341, 215] on button "o" at bounding box center [327, 210] width 27 height 27
click at [435, 217] on button "r" at bounding box center [440, 210] width 27 height 27
click at [481, 276] on icon "button" at bounding box center [490, 271] width 19 height 19
click at [291, 251] on button "w" at bounding box center [290, 247] width 27 height 27
click at [144, 172] on button "a" at bounding box center [139, 172] width 27 height 27
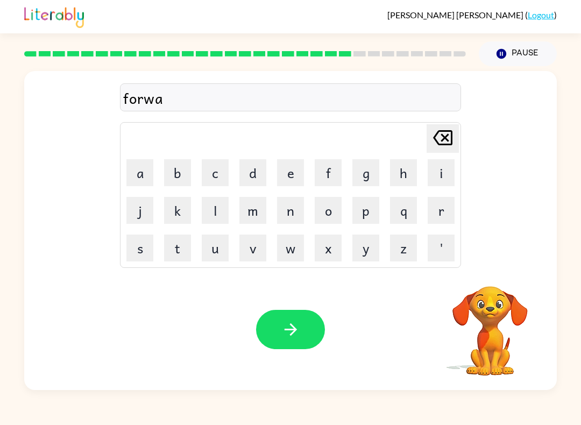
click at [434, 222] on button "r" at bounding box center [440, 210] width 27 height 27
click at [253, 171] on button "d" at bounding box center [252, 172] width 27 height 27
click at [276, 348] on button "button" at bounding box center [290, 329] width 69 height 39
click at [427, 216] on button "r" at bounding box center [440, 210] width 27 height 27
click at [291, 174] on button "e" at bounding box center [290, 172] width 27 height 27
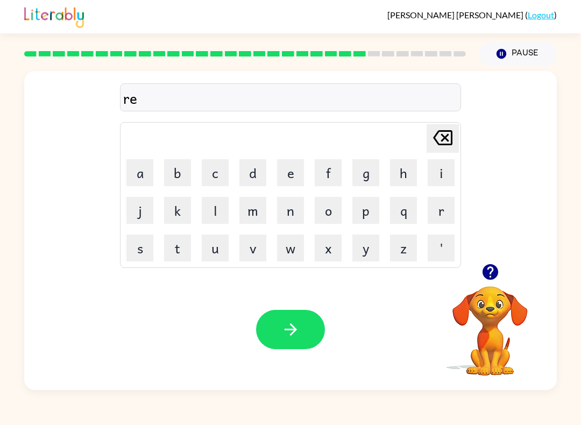
click at [226, 204] on button "l" at bounding box center [215, 210] width 27 height 27
click at [149, 167] on button "a" at bounding box center [139, 172] width 27 height 27
click at [175, 255] on button "t" at bounding box center [177, 247] width 27 height 27
click at [290, 170] on button "e" at bounding box center [290, 172] width 27 height 27
click at [248, 176] on button "d" at bounding box center [252, 172] width 27 height 27
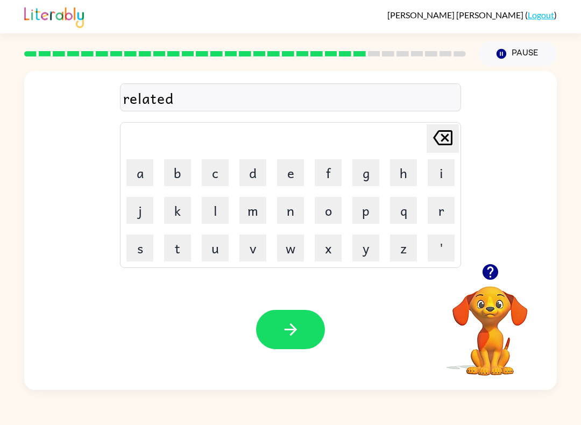
click at [287, 326] on icon "button" at bounding box center [290, 329] width 19 height 19
click at [378, 173] on button "g" at bounding box center [365, 172] width 27 height 27
click at [147, 168] on button "a" at bounding box center [139, 172] width 27 height 27
click at [185, 169] on button "b" at bounding box center [177, 172] width 27 height 27
click at [204, 203] on button "l" at bounding box center [215, 210] width 27 height 27
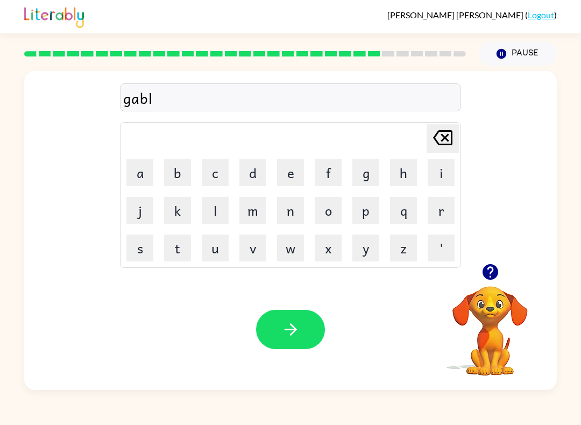
click at [444, 170] on button "i" at bounding box center [440, 172] width 27 height 27
click at [294, 211] on button "n" at bounding box center [290, 210] width 27 height 27
click at [292, 176] on button "e" at bounding box center [290, 172] width 27 height 27
click at [287, 338] on icon "button" at bounding box center [290, 329] width 19 height 19
click at [493, 278] on icon "button" at bounding box center [490, 272] width 16 height 16
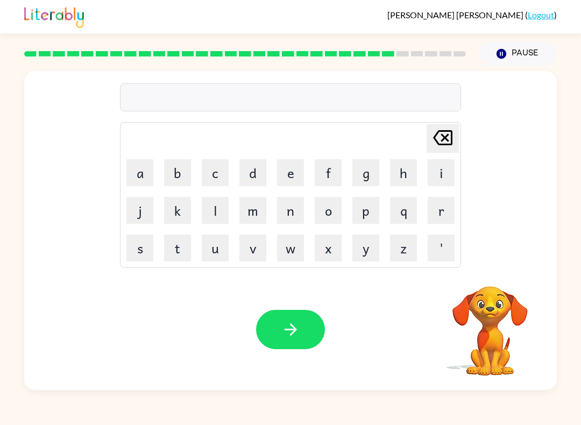
click at [197, 214] on td "l" at bounding box center [215, 210] width 37 height 37
click at [147, 169] on button "a" at bounding box center [139, 172] width 27 height 27
click at [450, 141] on icon "[PERSON_NAME] last character input" at bounding box center [443, 138] width 26 height 26
click at [449, 141] on icon "[PERSON_NAME] last character input" at bounding box center [443, 138] width 26 height 26
click at [432, 146] on icon "[PERSON_NAME] last character input" at bounding box center [443, 138] width 26 height 26
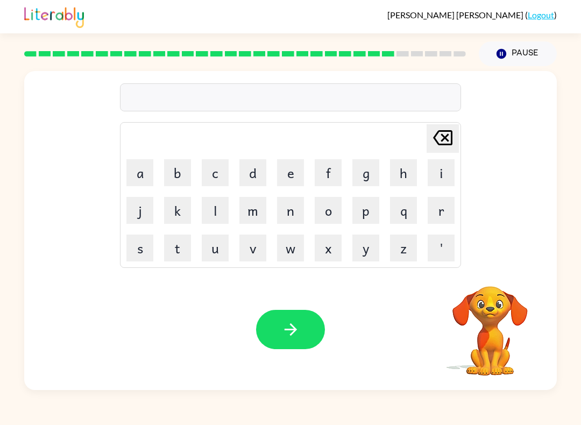
click at [217, 212] on button "l" at bounding box center [215, 210] width 27 height 27
click at [134, 168] on button "a" at bounding box center [139, 172] width 27 height 27
click at [256, 208] on button "m" at bounding box center [252, 210] width 27 height 27
click at [177, 175] on button "b" at bounding box center [177, 172] width 27 height 27
click at [339, 204] on button "o" at bounding box center [327, 210] width 27 height 27
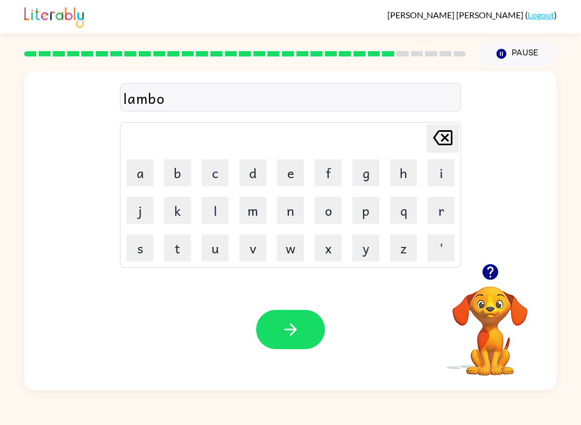
click at [212, 218] on button "l" at bounding box center [215, 210] width 27 height 27
click at [217, 205] on button "l" at bounding box center [215, 210] width 27 height 27
click at [427, 140] on button "[PERSON_NAME] last character input" at bounding box center [442, 138] width 32 height 28
click at [425, 139] on td "[PERSON_NAME] last character input" at bounding box center [290, 139] width 338 height 30
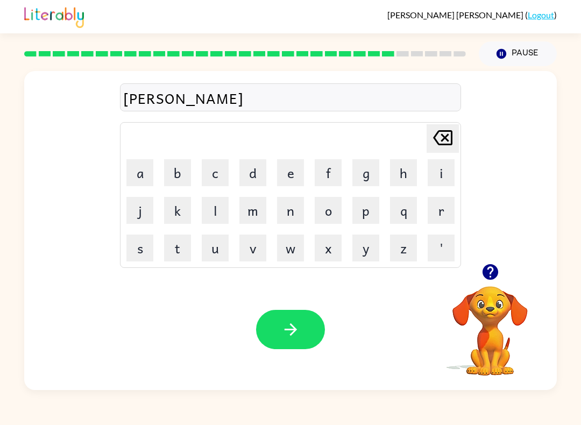
click at [138, 175] on button "a" at bounding box center [139, 172] width 27 height 27
click at [220, 172] on button "c" at bounding box center [215, 172] width 27 height 27
click at [266, 288] on div "Your browser must support playing .mp4 files to use Literably. Please try using…" at bounding box center [290, 329] width 532 height 121
click at [180, 209] on button "k" at bounding box center [177, 210] width 27 height 27
click at [289, 304] on div "Your browser must support playing .mp4 files to use Literably. Please try using…" at bounding box center [290, 329] width 532 height 121
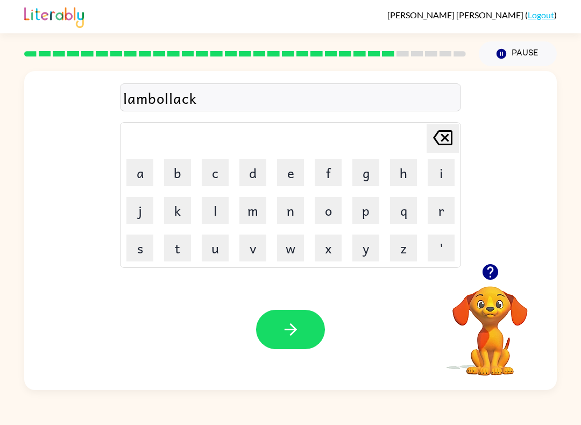
click at [285, 327] on icon "button" at bounding box center [290, 329] width 19 height 19
click at [284, 326] on div at bounding box center [290, 329] width 69 height 39
click at [284, 330] on div at bounding box center [290, 329] width 69 height 39
click at [288, 335] on div at bounding box center [290, 329] width 69 height 39
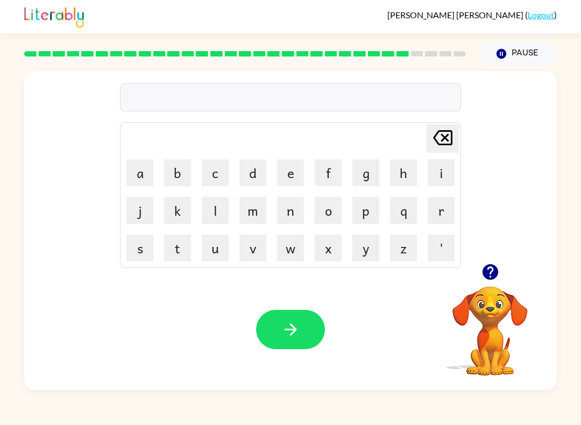
click at [440, 171] on button "i" at bounding box center [440, 172] width 27 height 27
click at [441, 206] on button "r" at bounding box center [440, 210] width 27 height 27
click at [143, 247] on button "s" at bounding box center [139, 247] width 27 height 27
click at [291, 170] on button "e" at bounding box center [290, 172] width 27 height 27
click at [270, 354] on div "Your browser must support playing .mp4 files to use Literably. Please try using…" at bounding box center [290, 329] width 532 height 121
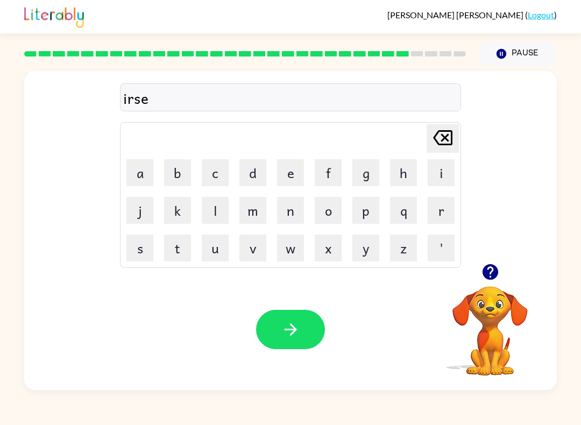
click at [274, 345] on button "button" at bounding box center [290, 329] width 69 height 39
click at [274, 345] on div at bounding box center [290, 329] width 69 height 39
click at [180, 243] on button "t" at bounding box center [177, 247] width 27 height 27
click at [403, 172] on button "h" at bounding box center [403, 172] width 27 height 27
click at [433, 175] on button "i" at bounding box center [440, 172] width 27 height 27
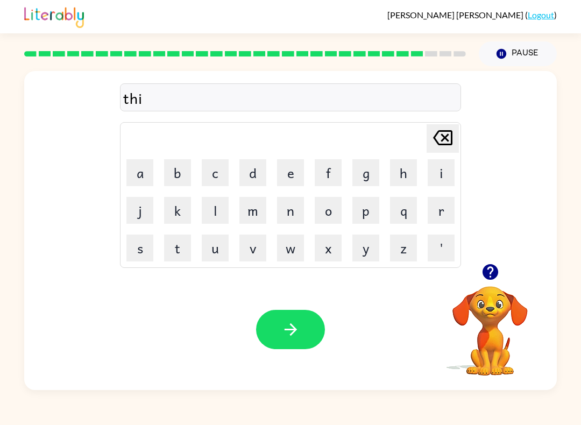
click at [289, 210] on button "n" at bounding box center [290, 210] width 27 height 27
click at [291, 162] on button "e" at bounding box center [290, 172] width 27 height 27
click at [260, 328] on button "button" at bounding box center [290, 329] width 69 height 39
click at [283, 330] on div at bounding box center [290, 329] width 69 height 39
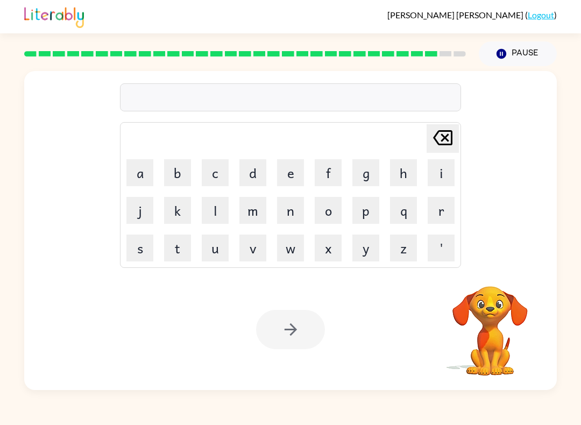
click at [141, 250] on button "s" at bounding box center [139, 247] width 27 height 27
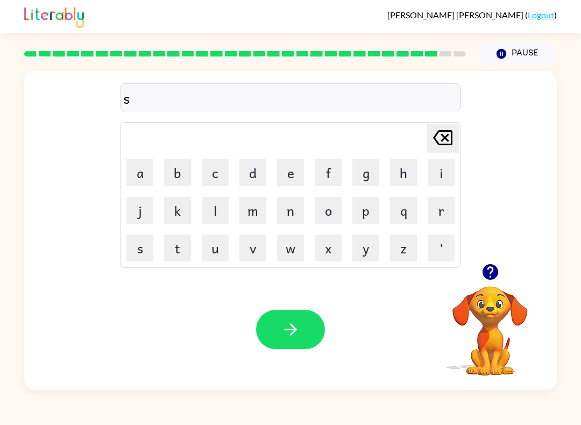
click at [441, 165] on button "i" at bounding box center [440, 172] width 27 height 27
click at [219, 212] on button "l" at bounding box center [215, 210] width 27 height 27
click at [253, 245] on button "v" at bounding box center [252, 247] width 27 height 27
click at [288, 171] on button "e" at bounding box center [290, 172] width 27 height 27
click at [434, 222] on button "r" at bounding box center [440, 210] width 27 height 27
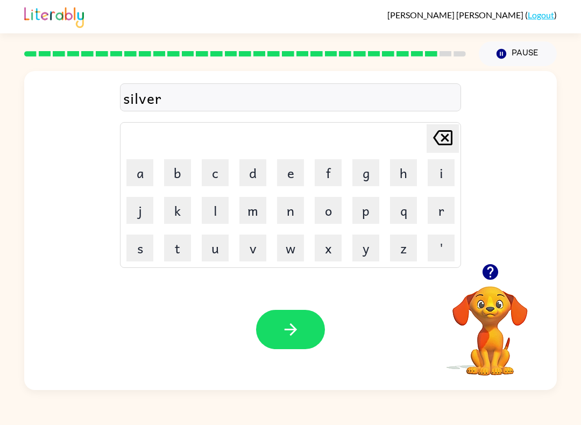
click at [285, 246] on button "w" at bounding box center [290, 247] width 27 height 27
click at [283, 174] on button "e" at bounding box center [290, 172] width 27 height 27
click at [442, 212] on button "r" at bounding box center [440, 210] width 27 height 27
click at [298, 334] on icon "button" at bounding box center [290, 329] width 19 height 19
click at [298, 334] on div at bounding box center [290, 329] width 69 height 39
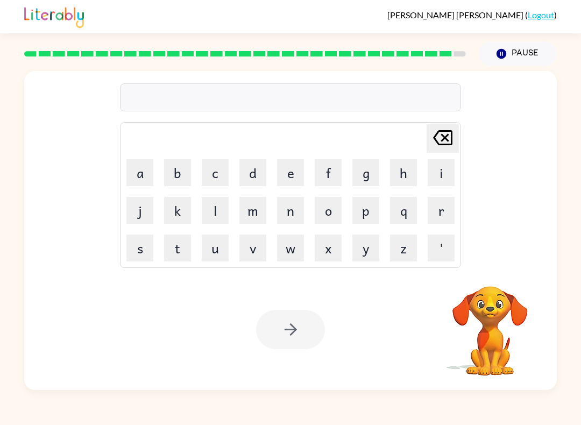
click at [335, 208] on button "o" at bounding box center [327, 210] width 27 height 27
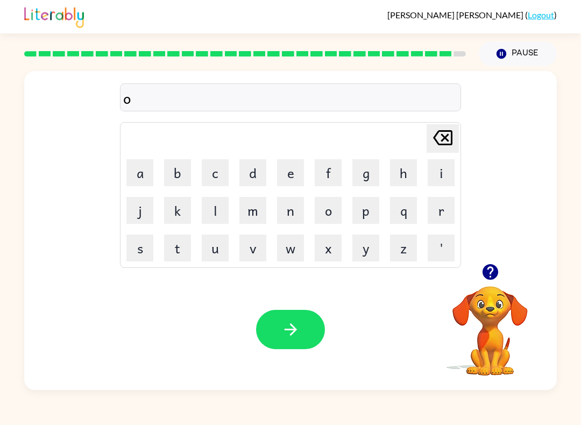
click at [496, 268] on icon "button" at bounding box center [490, 271] width 19 height 19
click at [291, 209] on button "n" at bounding box center [290, 210] width 27 height 27
click at [152, 162] on button "a" at bounding box center [139, 172] width 27 height 27
click at [332, 168] on button "f" at bounding box center [327, 172] width 27 height 27
click at [445, 208] on button "r" at bounding box center [440, 210] width 27 height 27
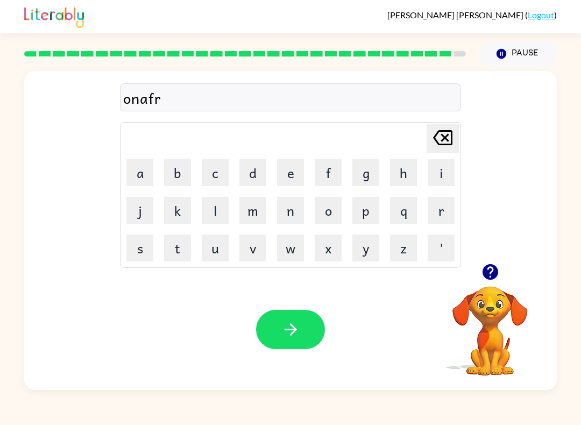
click at [291, 168] on button "e" at bounding box center [290, 172] width 27 height 27
click at [258, 166] on button "d" at bounding box center [252, 172] width 27 height 27
click at [285, 332] on icon "button" at bounding box center [290, 329] width 19 height 19
click at [291, 331] on div at bounding box center [290, 329] width 69 height 39
